Goal: Task Accomplishment & Management: Manage account settings

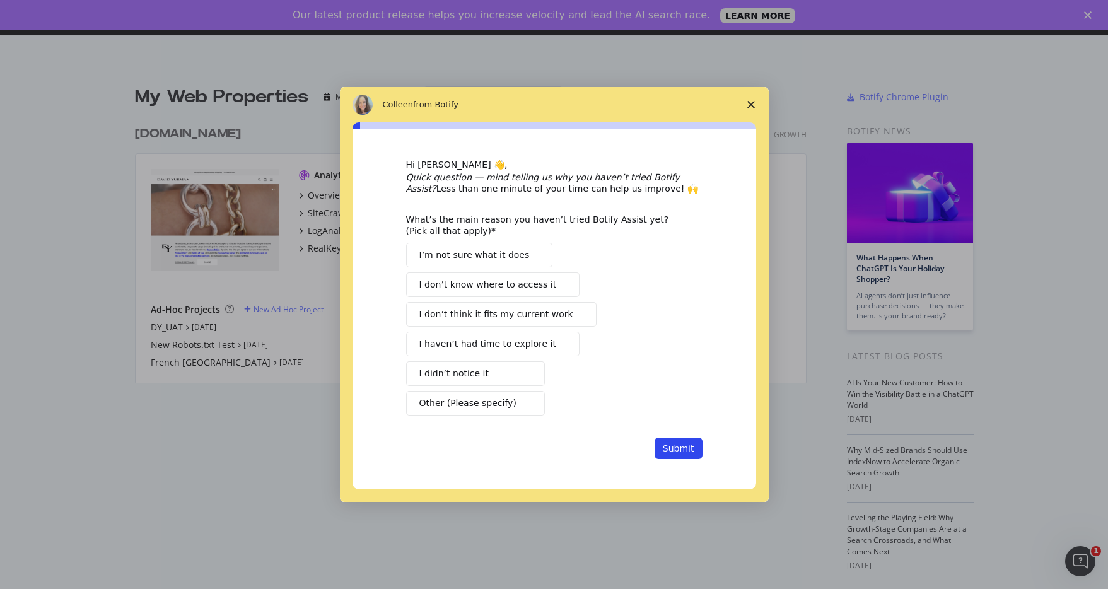
click at [745, 108] on span "Close survey" at bounding box center [750, 104] width 35 height 35
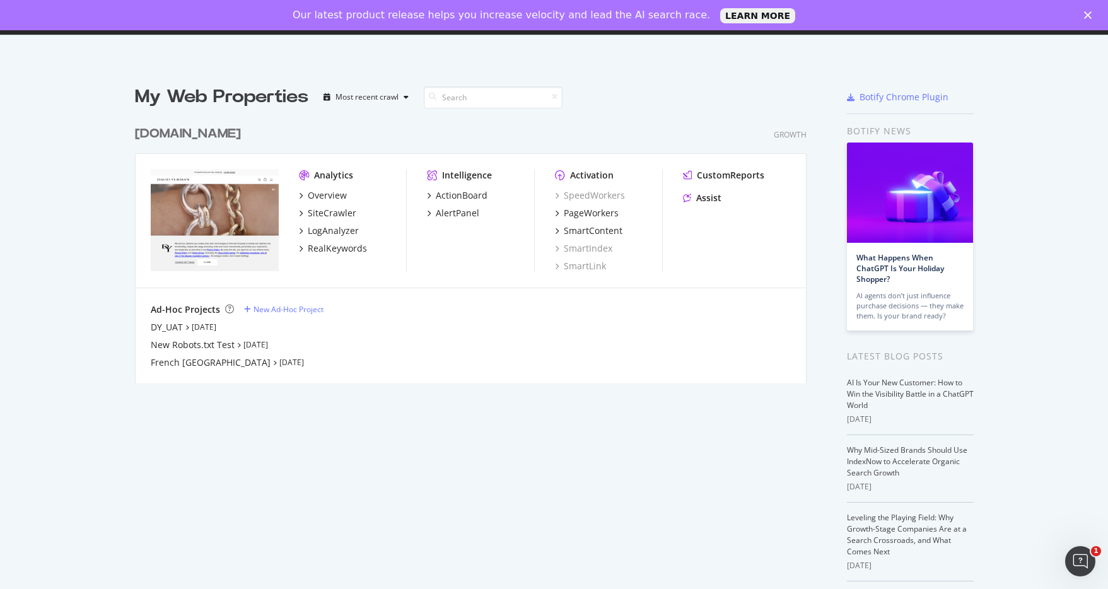
click at [1085, 9] on div "Our latest product release helps you increase velocity and lead the AI search r…" at bounding box center [554, 15] width 1108 height 20
click at [1084, 14] on icon "Close" at bounding box center [1088, 15] width 8 height 8
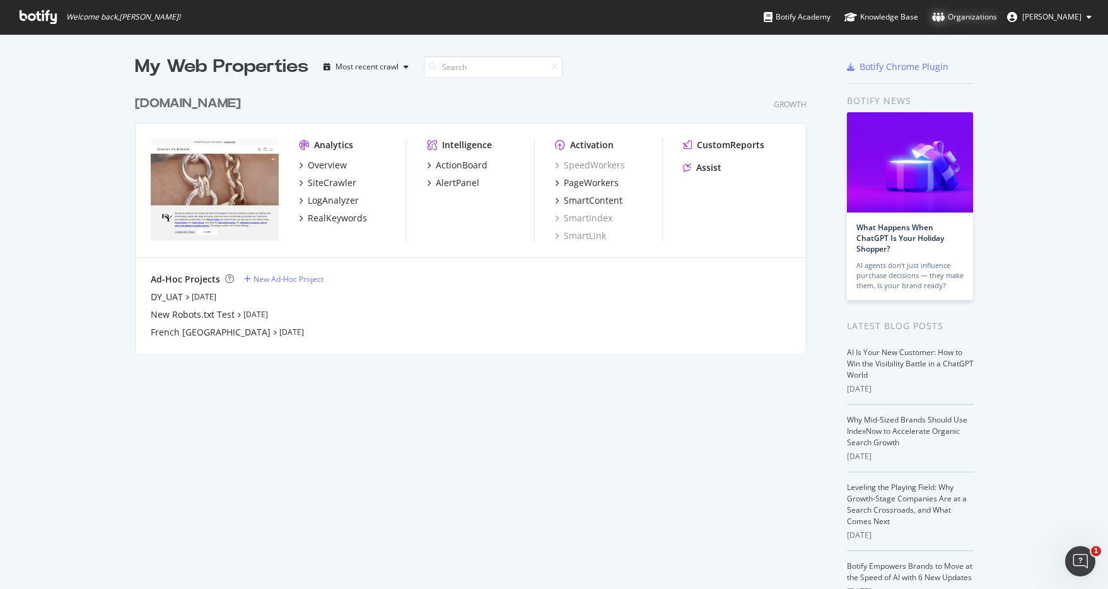
click at [971, 18] on div "Organizations" at bounding box center [964, 17] width 65 height 13
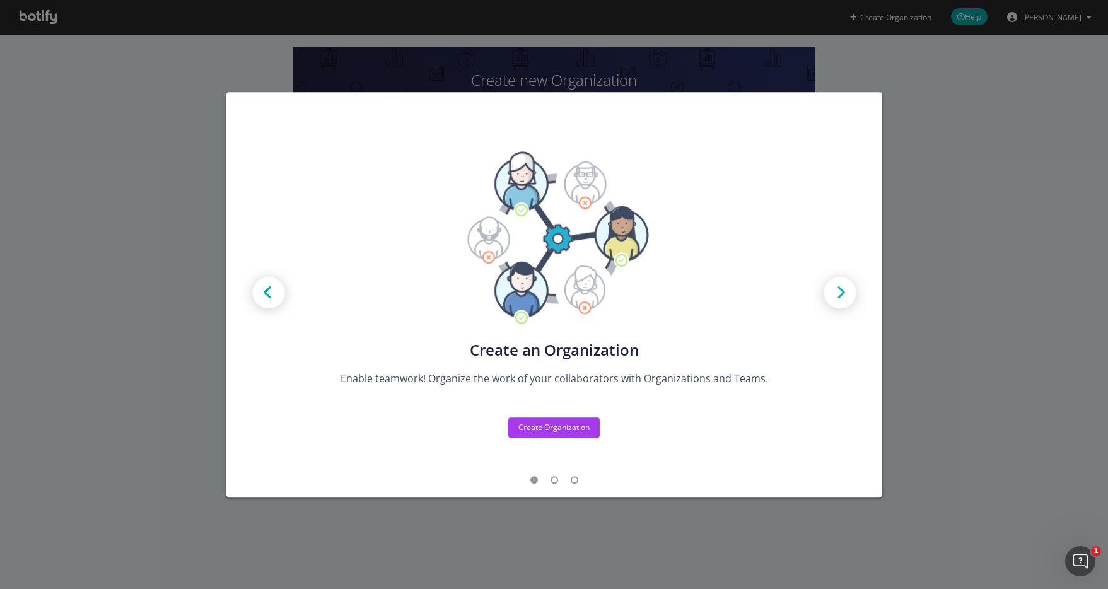
click at [834, 298] on img "modal" at bounding box center [840, 294] width 57 height 57
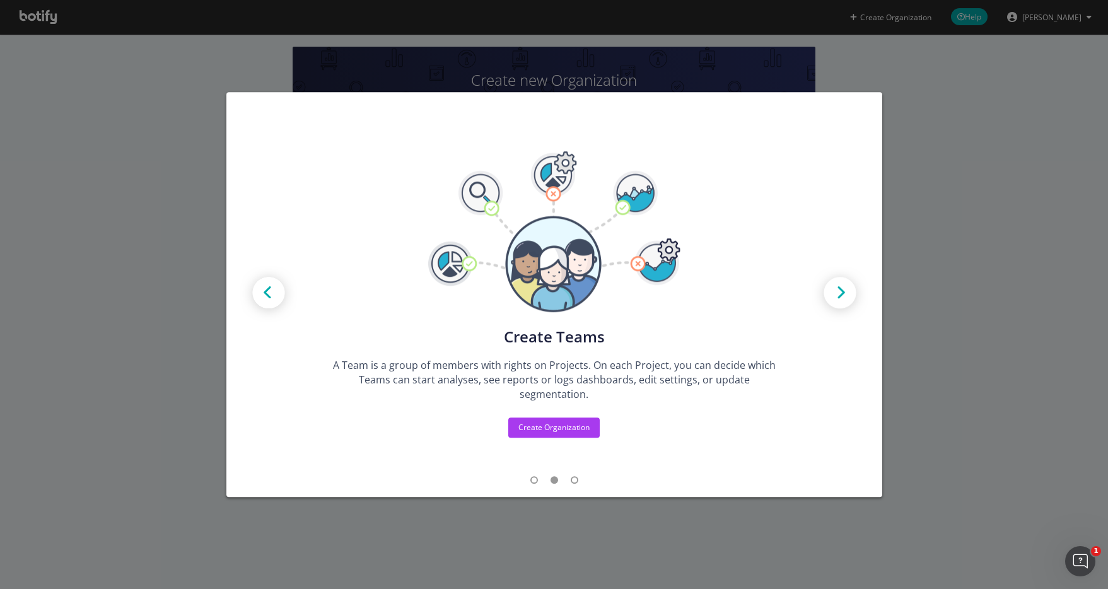
click at [834, 298] on img "modal" at bounding box center [840, 294] width 57 height 57
click at [892, 267] on div "Create new Projects for your Teams Create the exact model that matches your Org…" at bounding box center [554, 294] width 1108 height 589
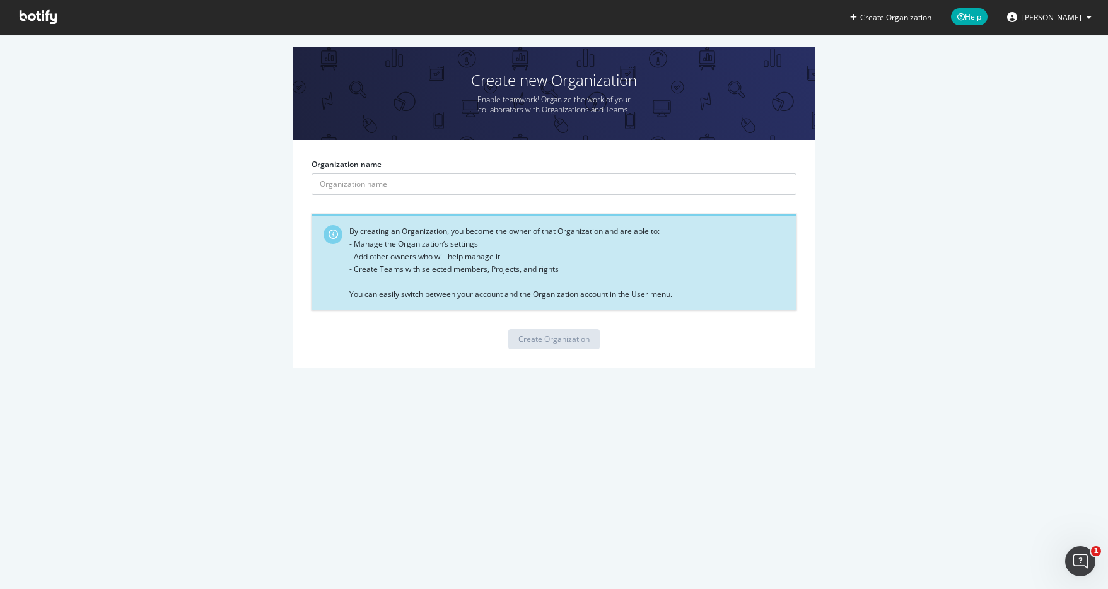
click at [1089, 14] on icon at bounding box center [1089, 17] width 5 height 8
click at [38, 20] on icon at bounding box center [38, 17] width 37 height 14
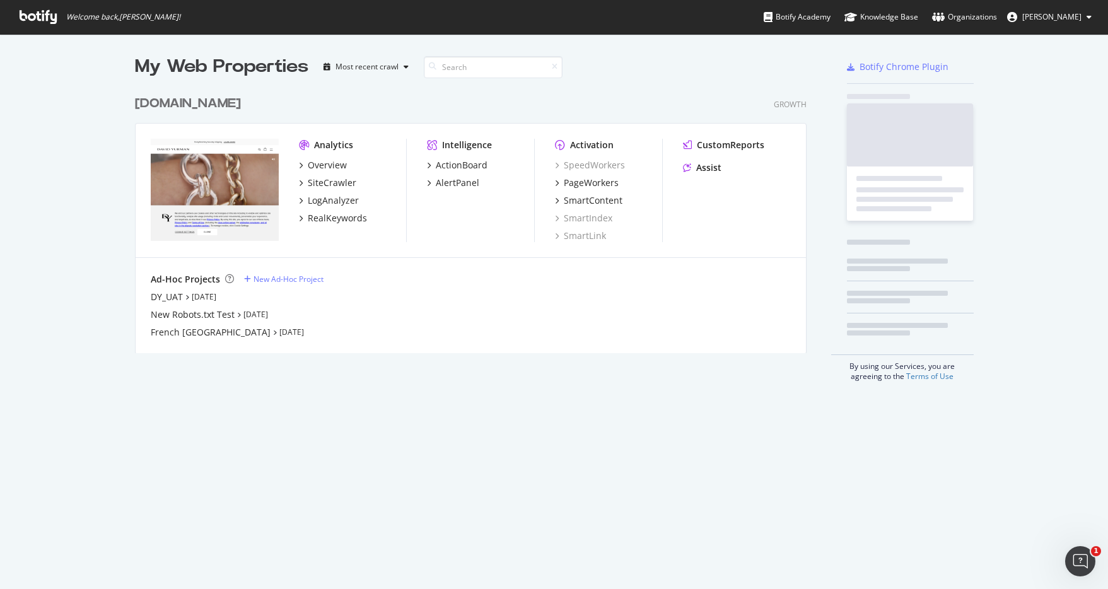
scroll to position [274, 682]
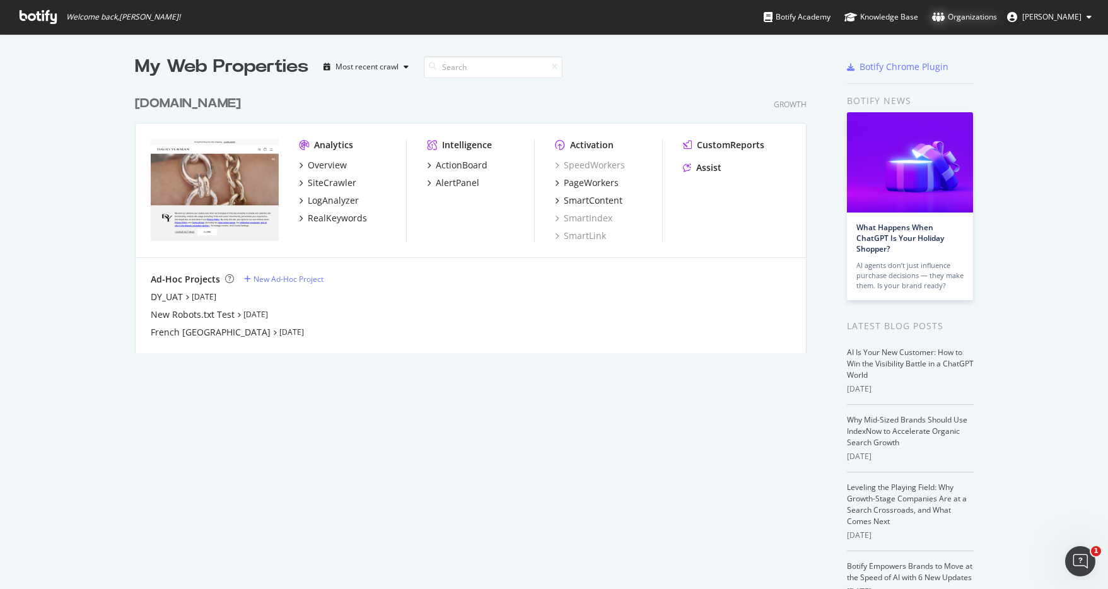
click at [997, 15] on div "Organizations" at bounding box center [964, 17] width 65 height 13
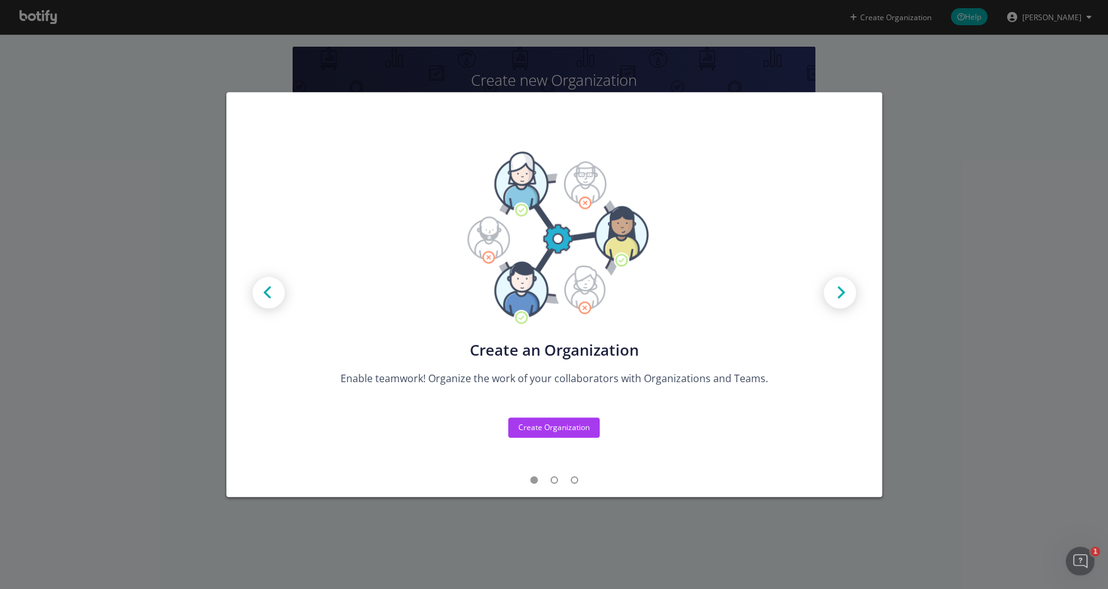
click at [834, 291] on img "modal" at bounding box center [840, 294] width 57 height 57
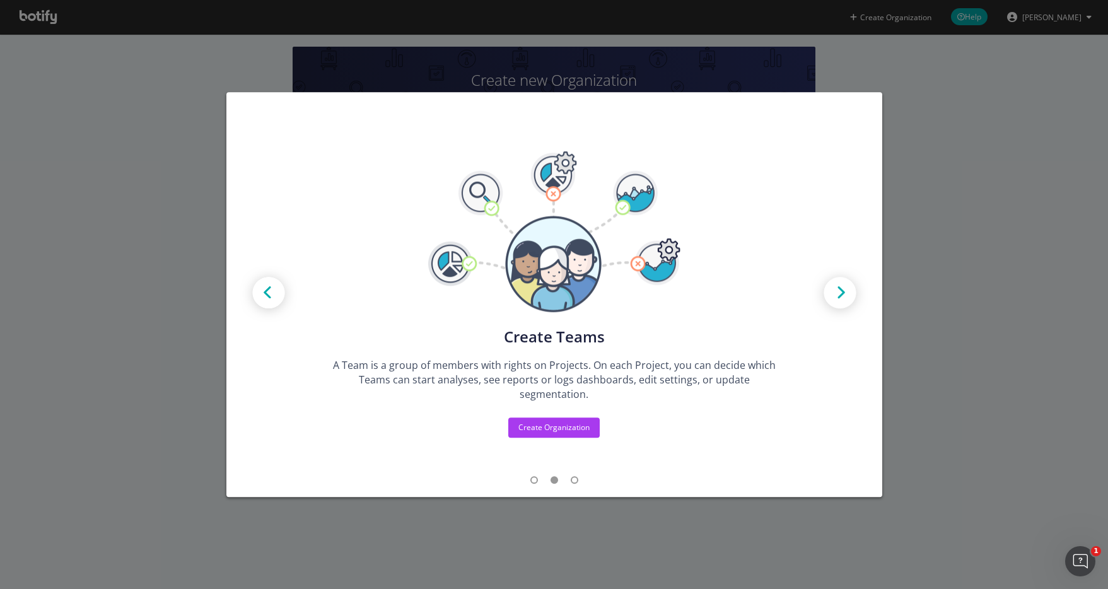
click at [834, 291] on img "modal" at bounding box center [840, 294] width 57 height 57
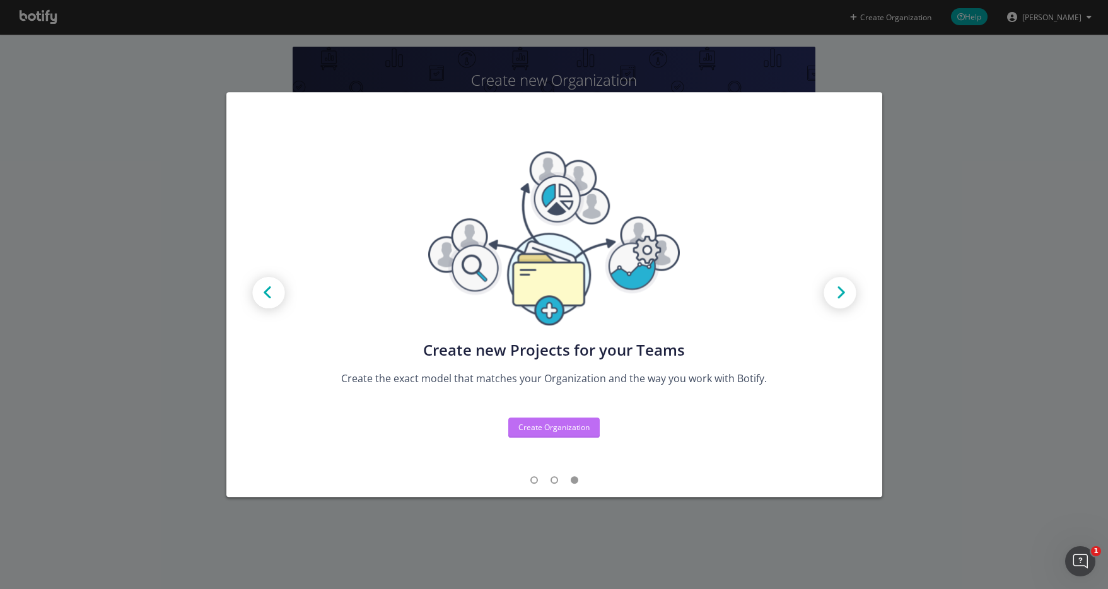
click at [553, 431] on div "Create Organization" at bounding box center [553, 427] width 71 height 11
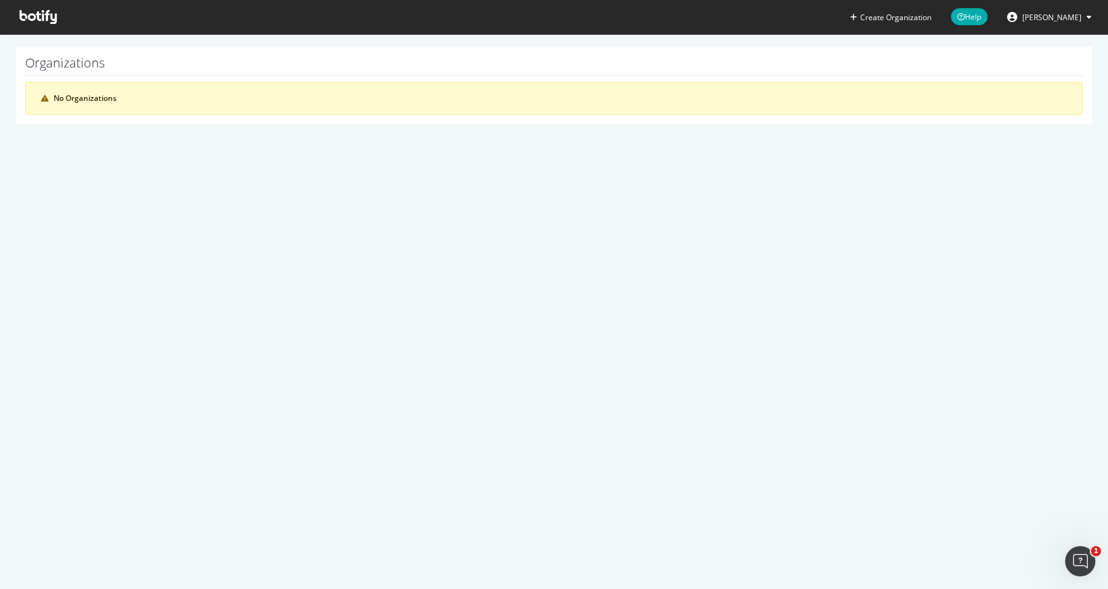
click at [1079, 23] on button "[PERSON_NAME]" at bounding box center [1049, 17] width 105 height 20
click at [21, 29] on span at bounding box center [37, 17] width 57 height 34
click at [28, 18] on icon at bounding box center [38, 17] width 37 height 14
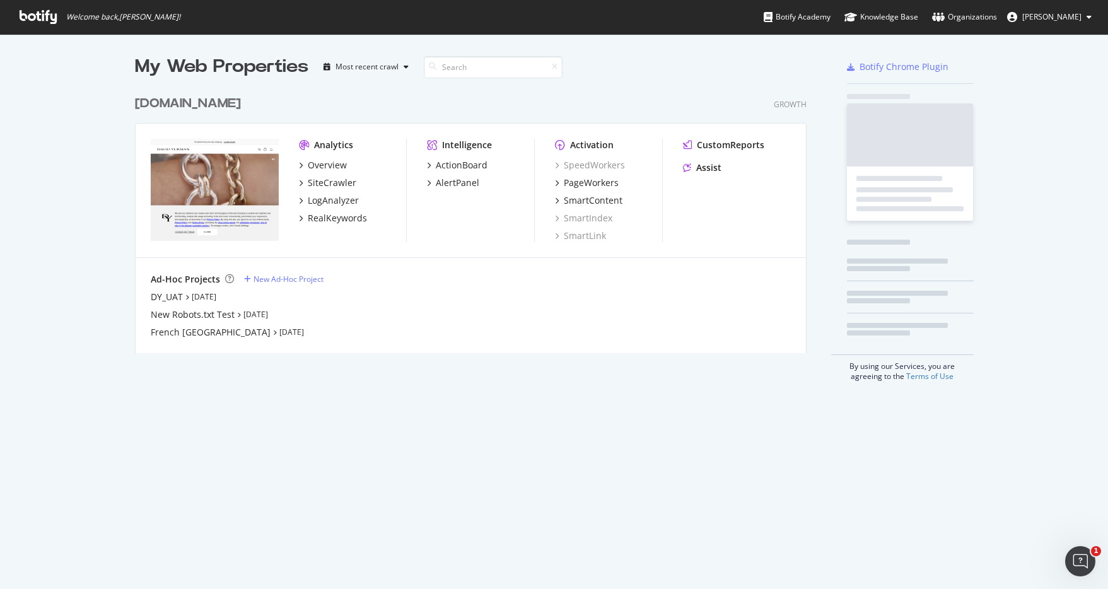
scroll to position [274, 682]
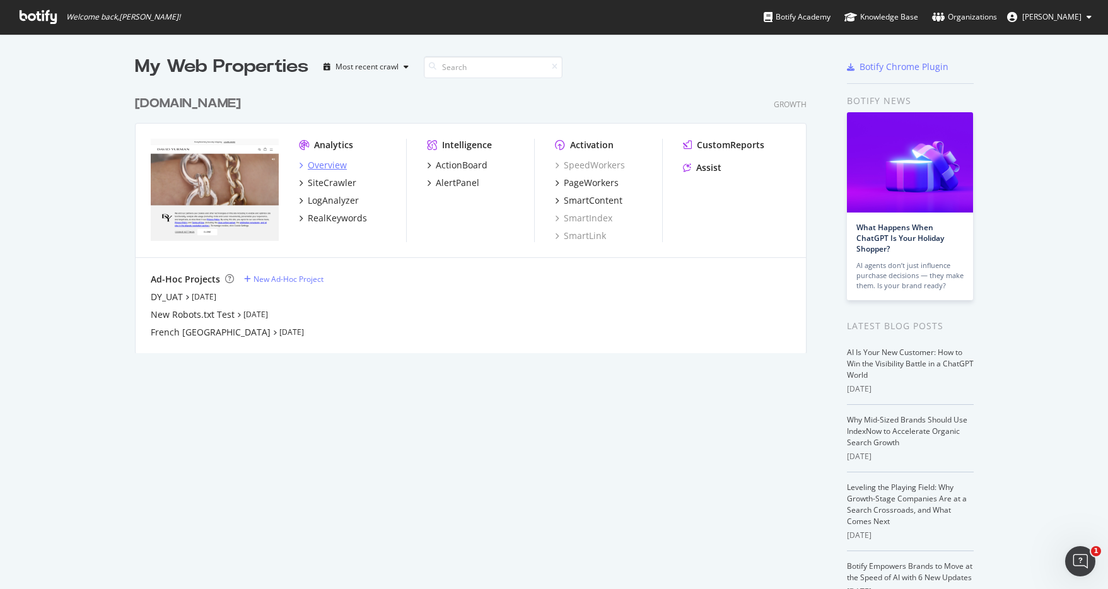
click at [307, 165] on div "Overview" at bounding box center [323, 165] width 48 height 13
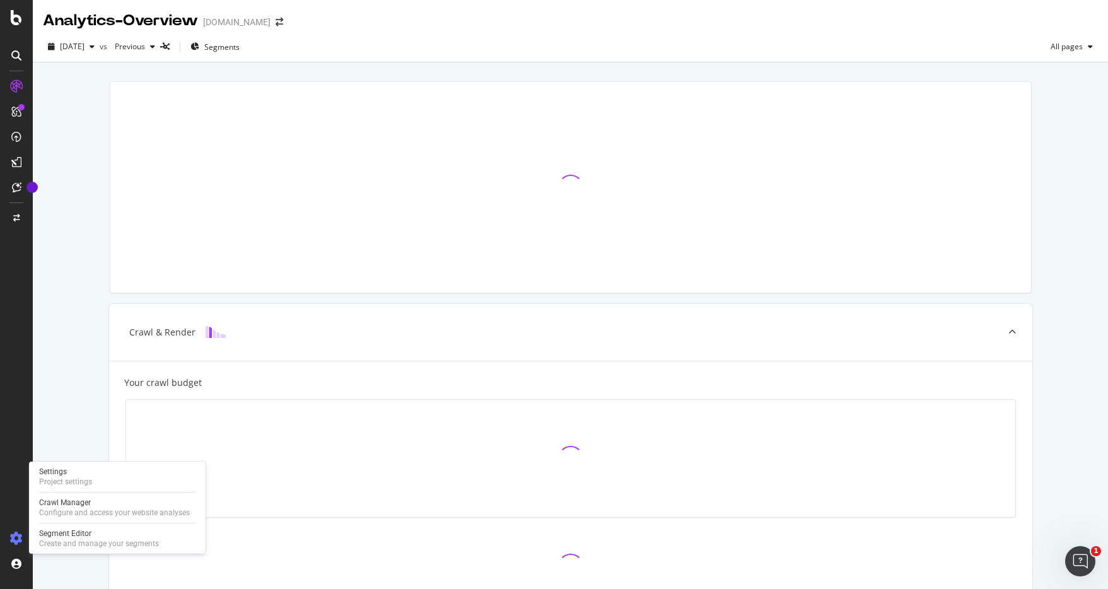
click at [16, 538] on icon at bounding box center [16, 538] width 13 height 13
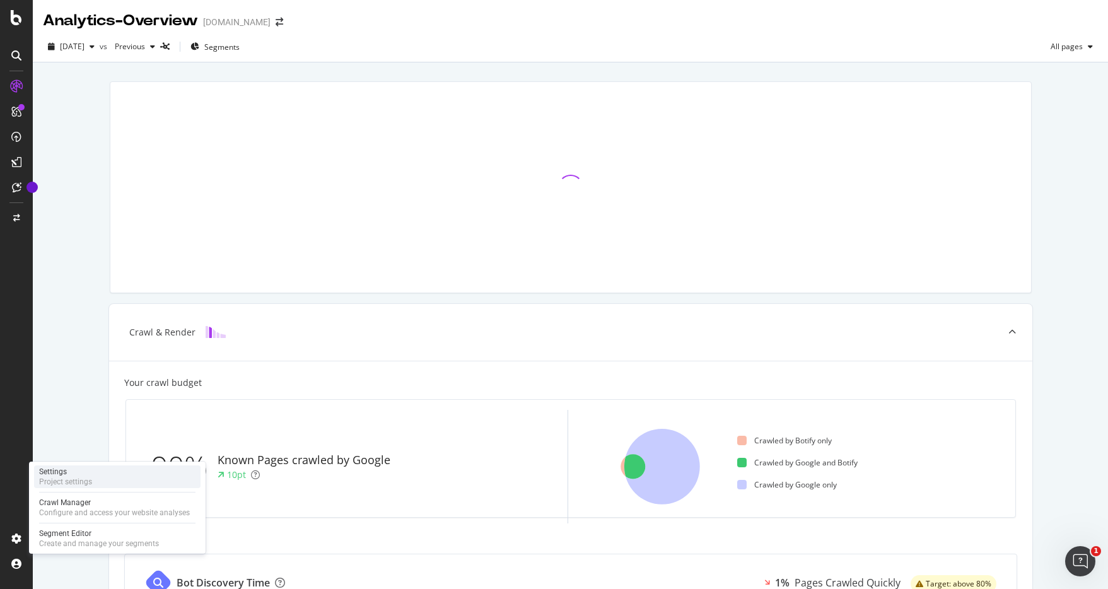
click at [71, 476] on div "Settings" at bounding box center [65, 472] width 53 height 10
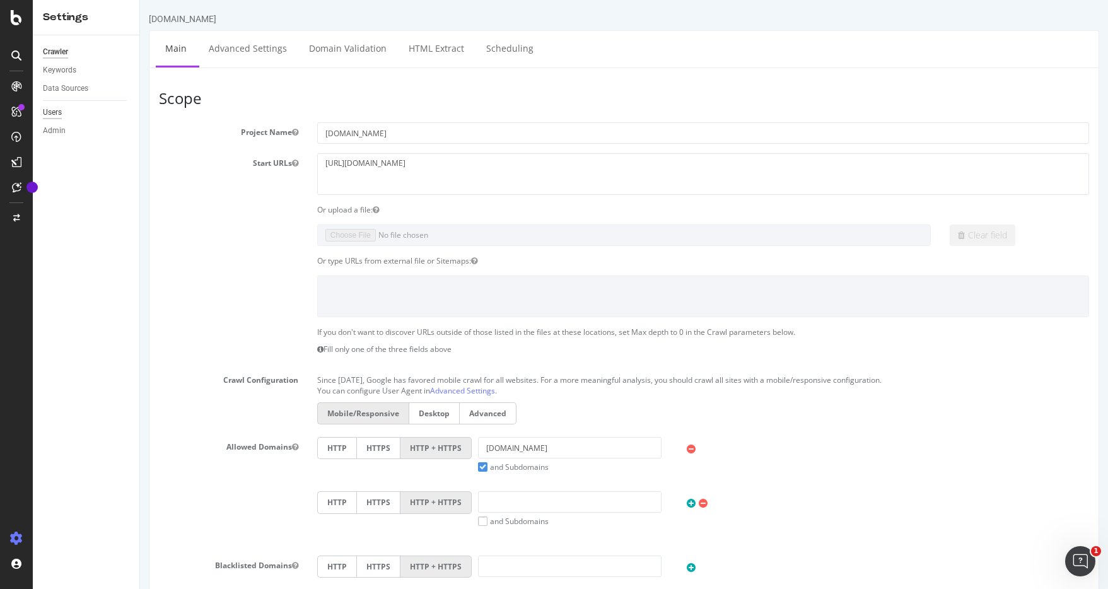
click at [61, 111] on div "Users" at bounding box center [52, 112] width 19 height 13
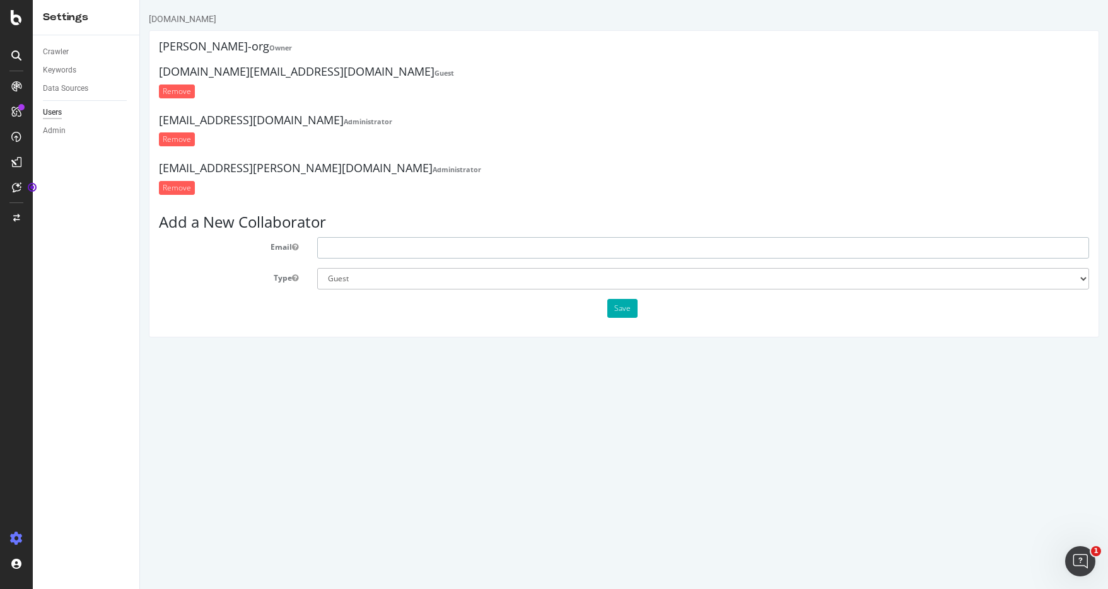
click at [344, 250] on input "text" at bounding box center [703, 247] width 772 height 21
click at [366, 248] on input "Rasheed, Haroon <haroon.rasheed@davidyurman.com>" at bounding box center [703, 247] width 772 height 21
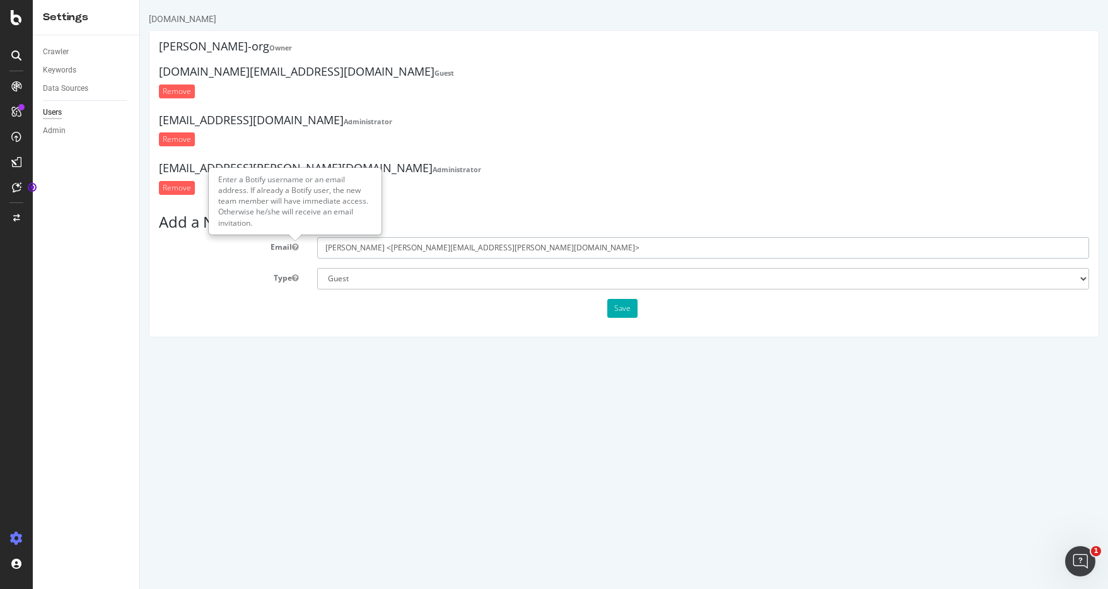
drag, startPoint x: 391, startPoint y: 248, endPoint x: 294, endPoint y: 248, distance: 97.1
click at [294, 248] on div "Email Rasheed, Haroon <haroon.rasheed@davidyurman.com>" at bounding box center [623, 247] width 949 height 21
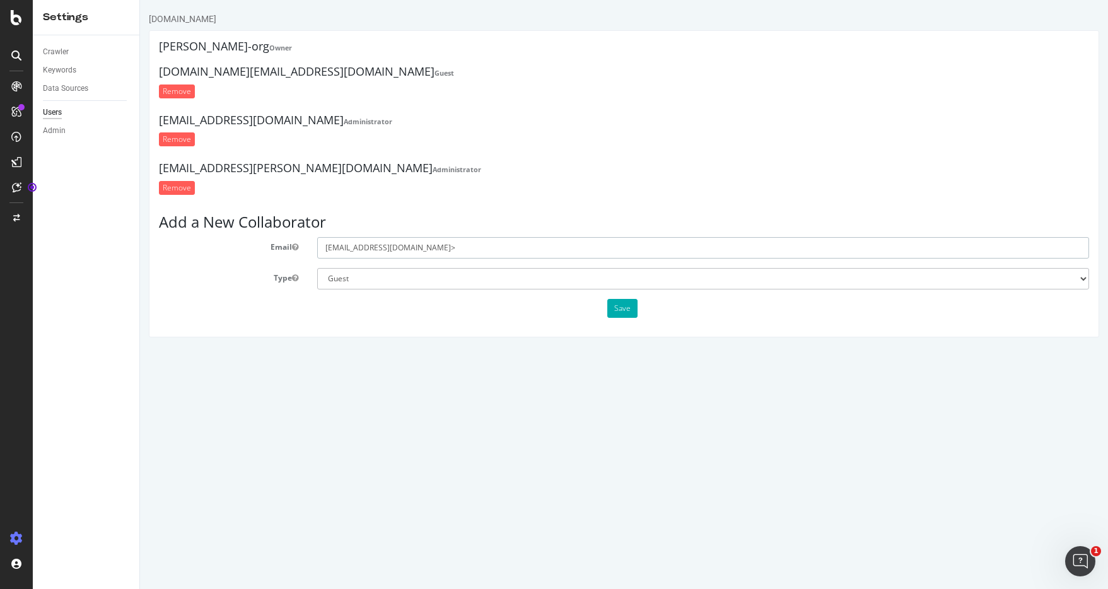
click at [508, 253] on input "haroon.rasheed@davidyurman.com>" at bounding box center [703, 247] width 772 height 21
type input "haroon.rasheed@davidyurman.com"
click at [624, 305] on button "Save" at bounding box center [622, 308] width 30 height 19
